Goal: Information Seeking & Learning: Learn about a topic

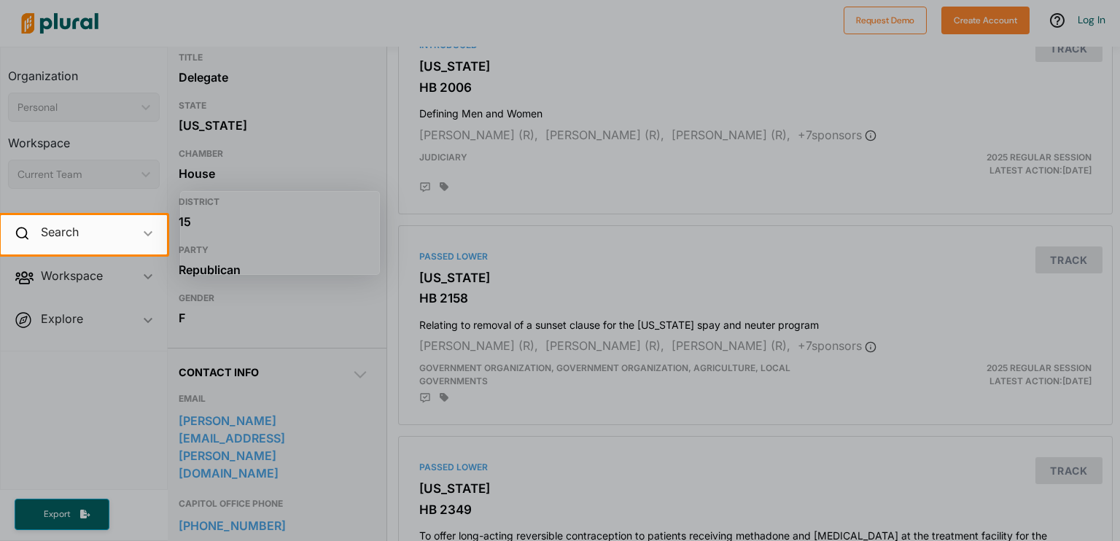
scroll to position [155, 7]
click at [495, 449] on div at bounding box center [560, 397] width 1120 height 286
click at [467, 453] on div at bounding box center [560, 397] width 1120 height 286
click at [810, 344] on div at bounding box center [560, 397] width 1120 height 286
click at [270, 95] on div at bounding box center [560, 107] width 1120 height 215
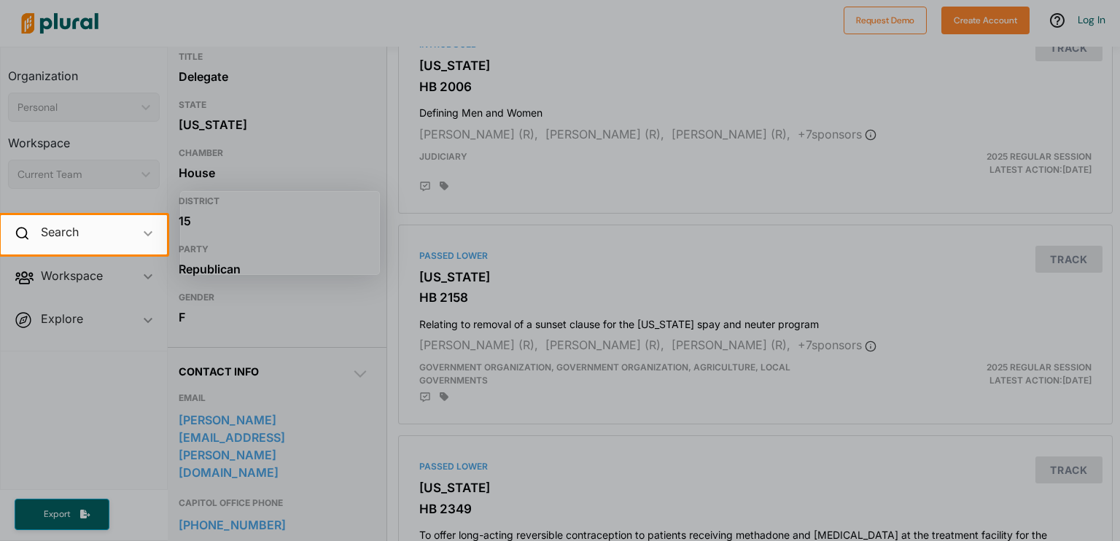
click at [420, 85] on div at bounding box center [560, 107] width 1120 height 215
